Goal: Task Accomplishment & Management: Manage account settings

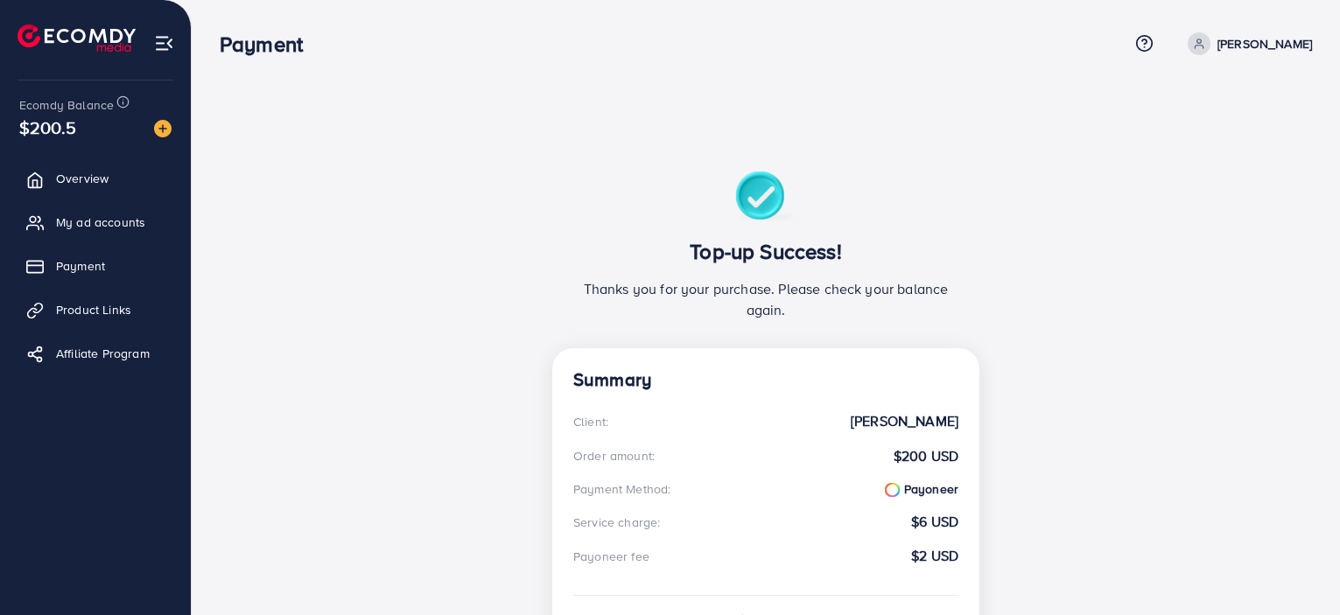
scroll to position [266, 0]
click at [95, 177] on span "Overview" at bounding box center [86, 179] width 53 height 18
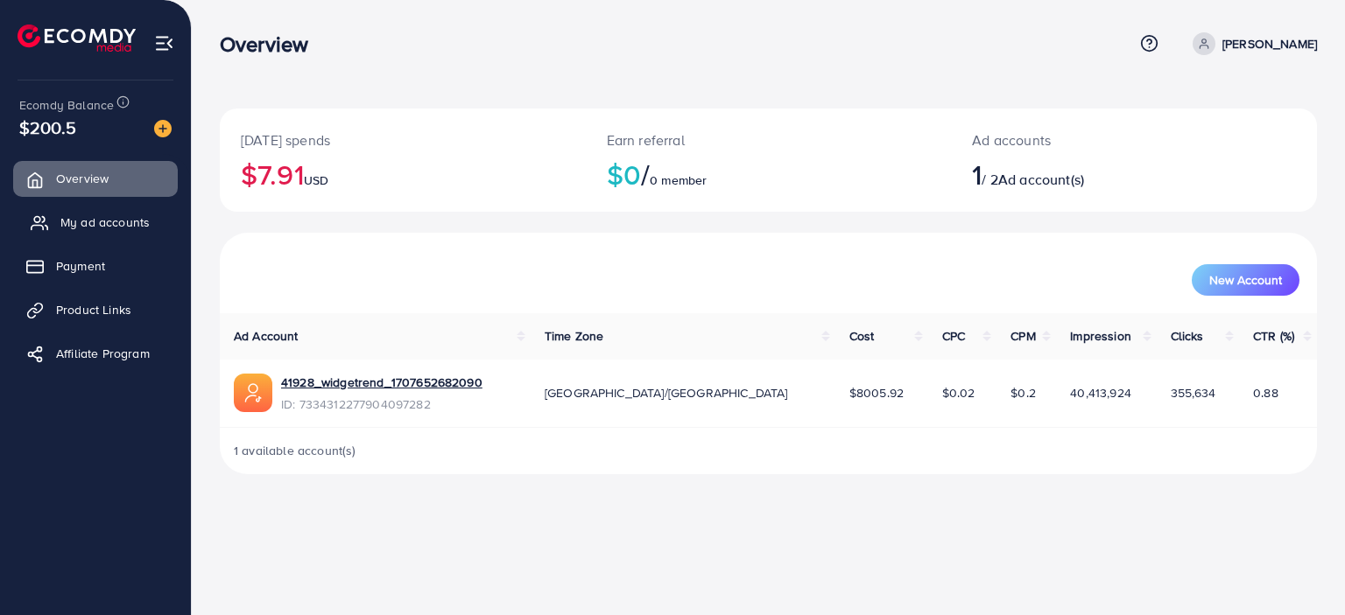
click at [134, 226] on span "My ad accounts" at bounding box center [104, 223] width 89 height 18
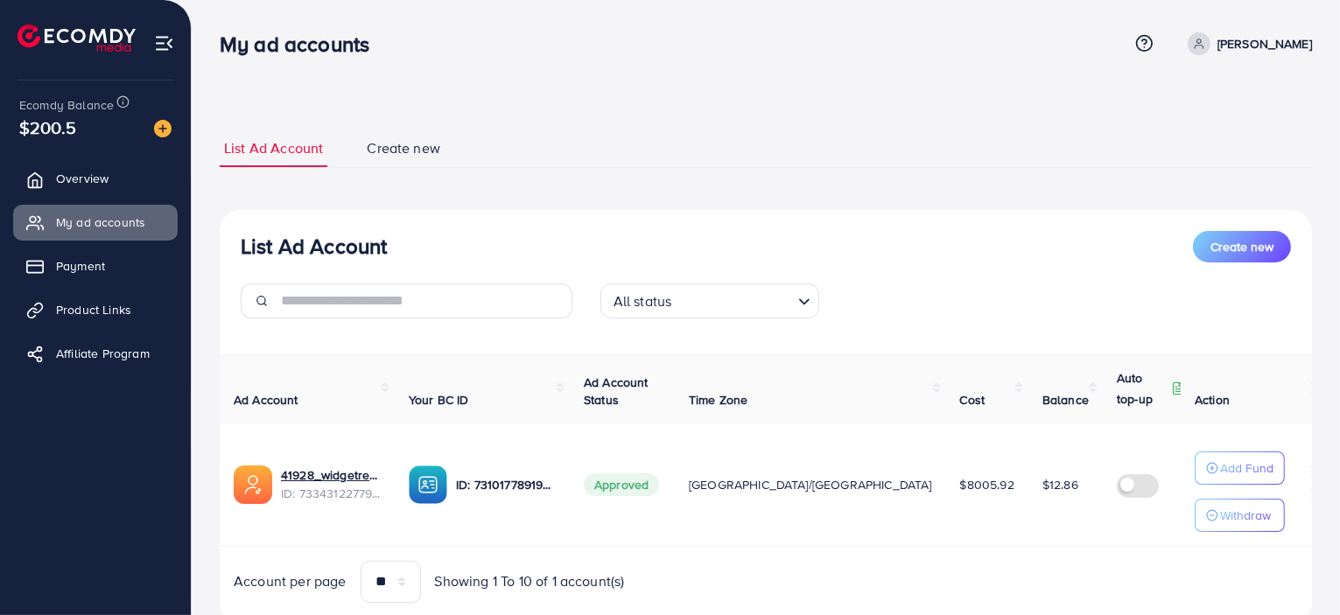
click at [770, 235] on div "List Ad Account Create new" at bounding box center [766, 247] width 1050 height 32
click at [683, 210] on div "List Ad Account Create new All status Loading... Ad Account Your BC ID Ad Accou…" at bounding box center [766, 417] width 1092 height 414
click at [876, 71] on nav "My ad accounts Help Center Contact Support Plans and Pricing Term and policy Ab…" at bounding box center [766, 43] width 1092 height 62
click at [849, 160] on ul "List Ad Account Create new" at bounding box center [766, 149] width 1092 height 39
